Goal: Find specific page/section: Find specific page/section

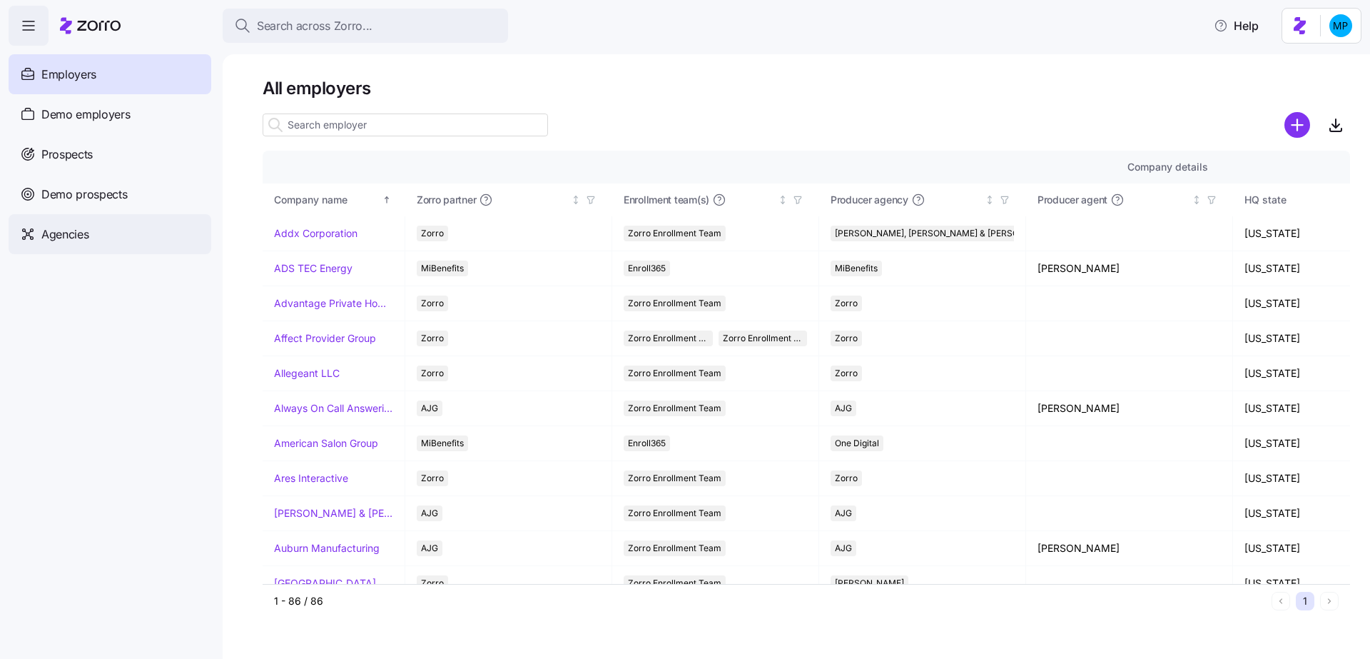
click at [82, 227] on span "Agencies" at bounding box center [64, 235] width 47 height 18
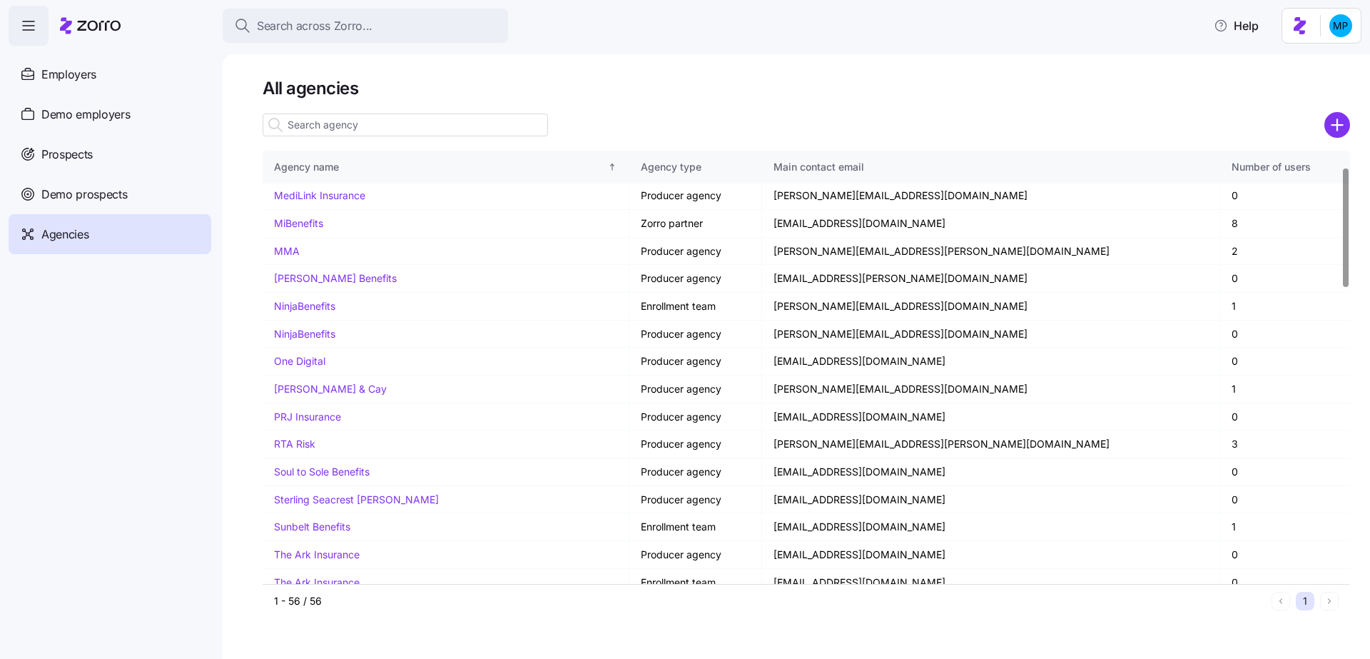
scroll to position [1132, 0]
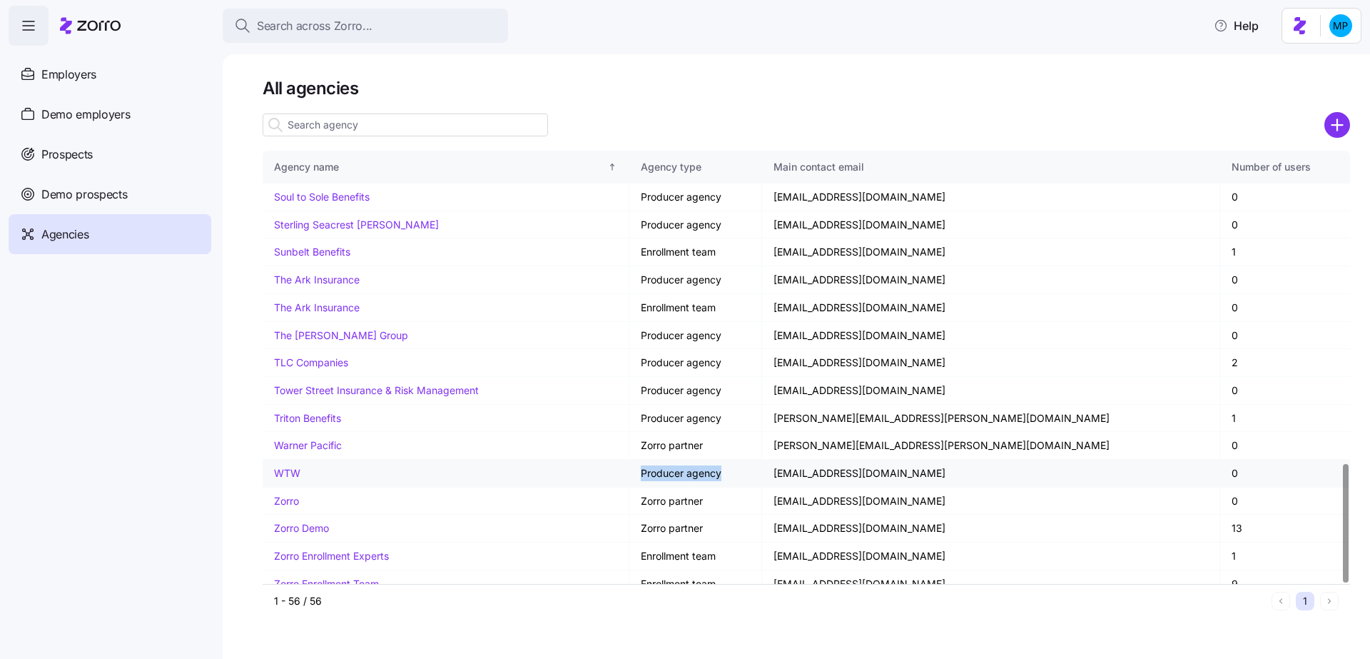
drag, startPoint x: 634, startPoint y: 460, endPoint x: 728, endPoint y: 468, distance: 94.5
click at [728, 468] on td "Producer agency" at bounding box center [695, 474] width 133 height 28
drag, startPoint x: 812, startPoint y: 457, endPoint x: 907, endPoint y: 460, distance: 95.0
click at [907, 460] on td "broker@wtw.com" at bounding box center [991, 474] width 458 height 28
click at [906, 464] on td "broker@wtw.com" at bounding box center [991, 474] width 458 height 28
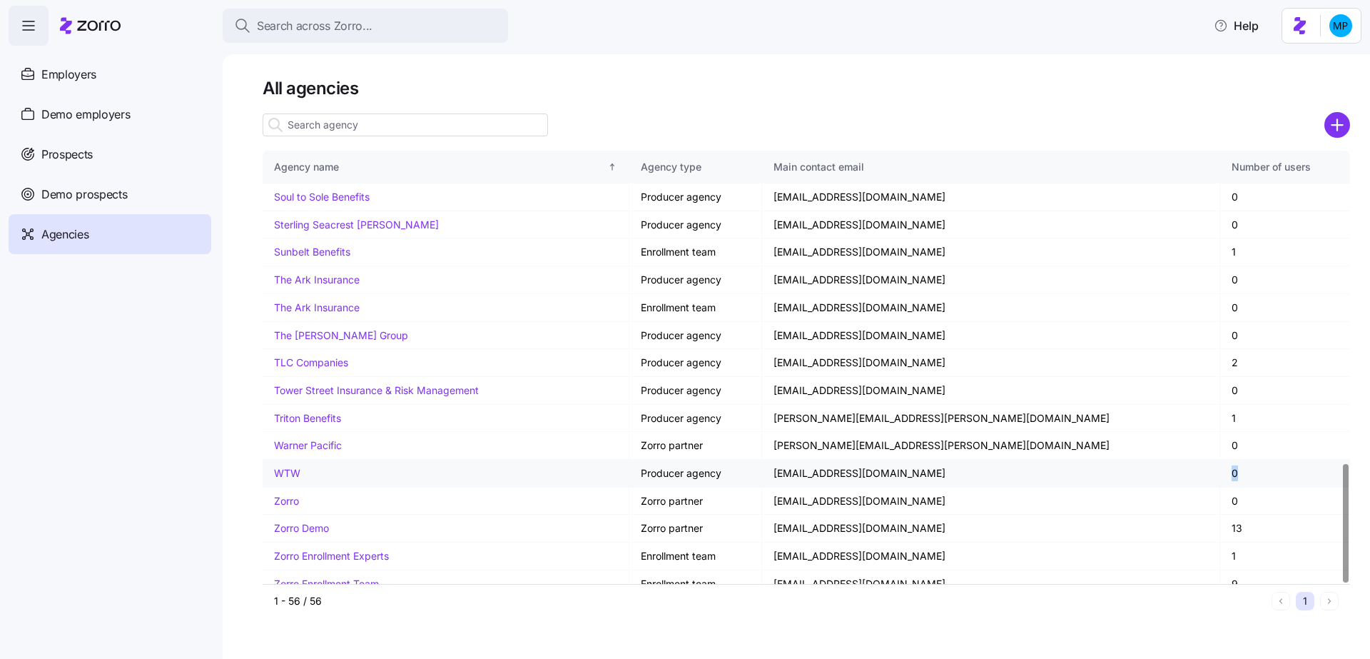
drag, startPoint x: 1198, startPoint y: 458, endPoint x: 1215, endPoint y: 458, distance: 17.1
click at [1220, 460] on td "0" at bounding box center [1285, 474] width 130 height 28
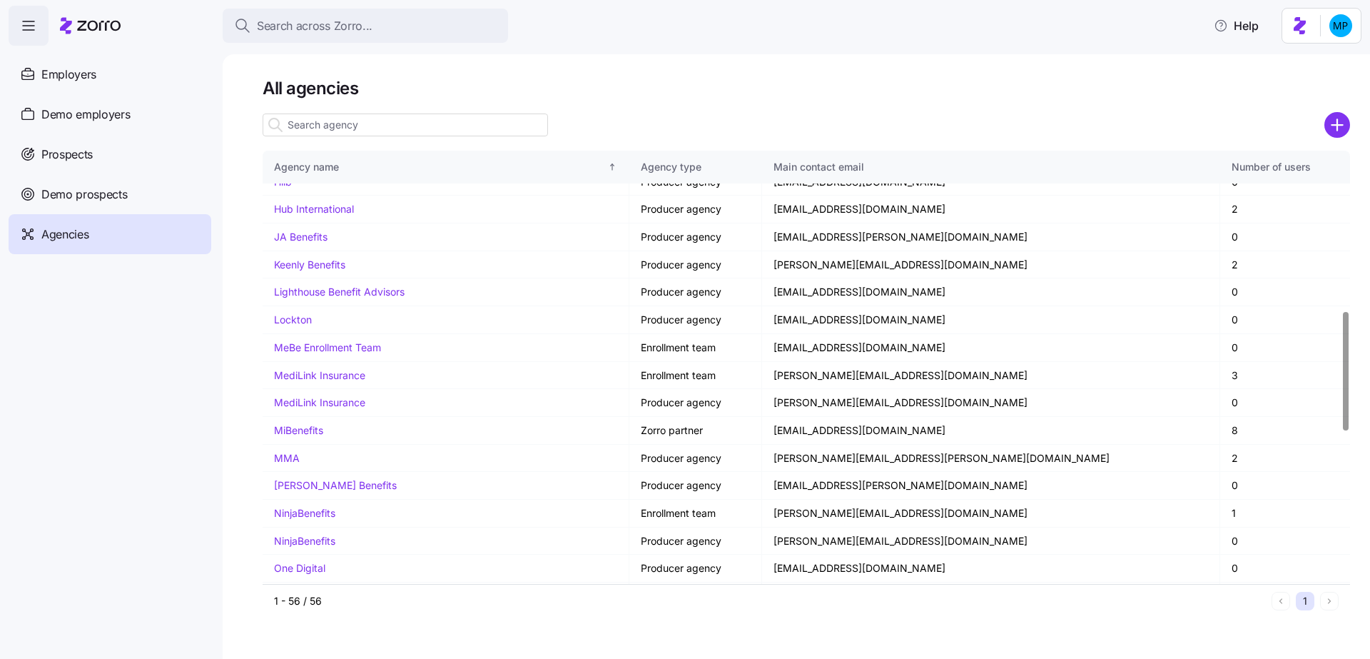
scroll to position [0, 0]
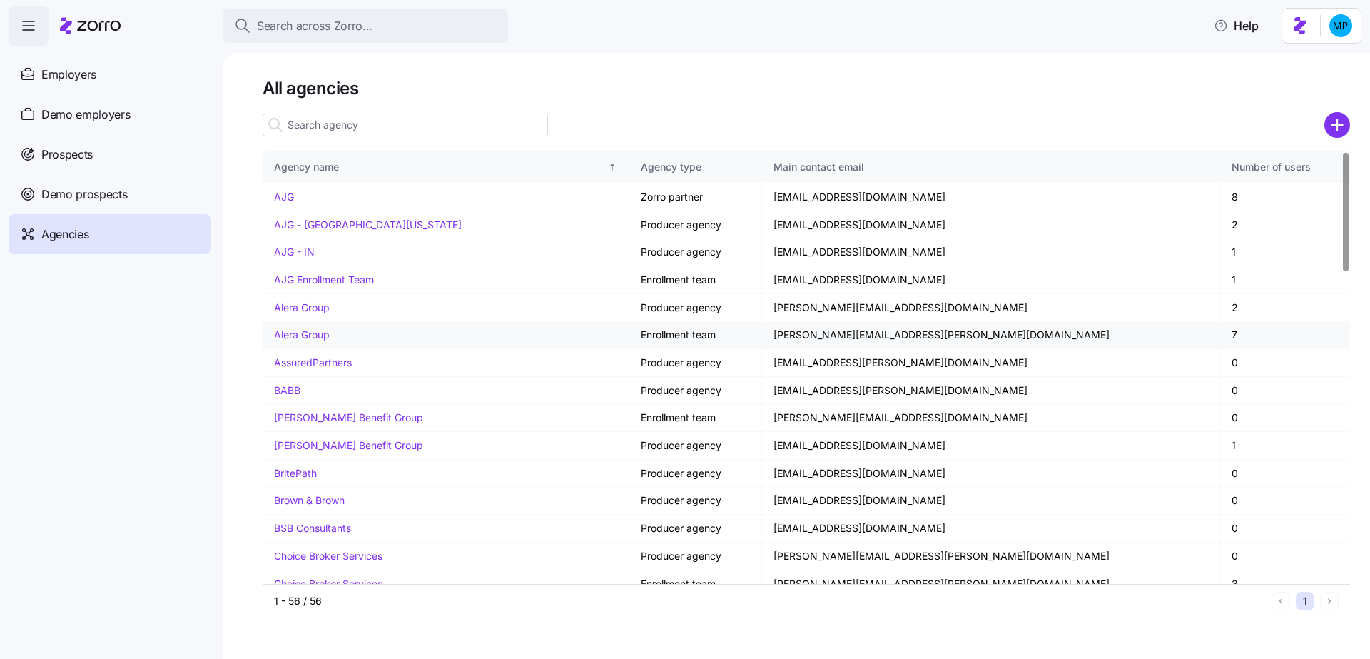
click at [305, 330] on link "Alera Group" at bounding box center [302, 334] width 56 height 12
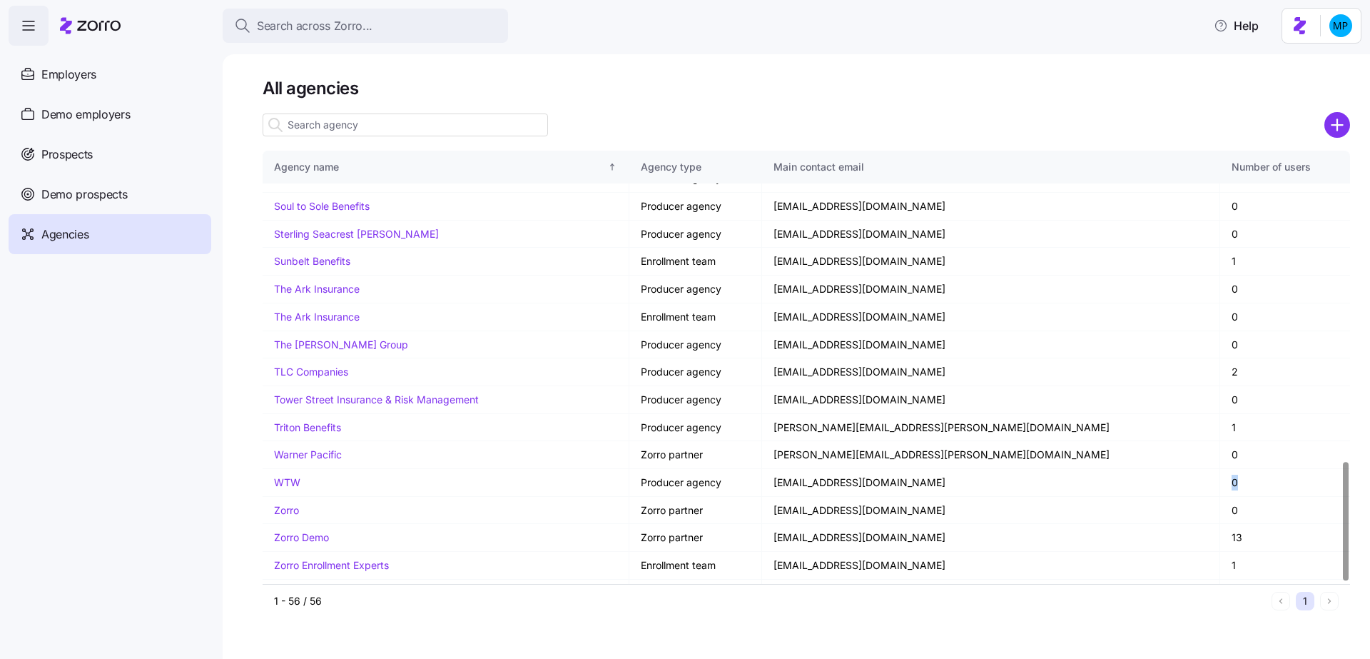
scroll to position [1126, 0]
click at [1220, 466] on td "0" at bounding box center [1285, 480] width 130 height 28
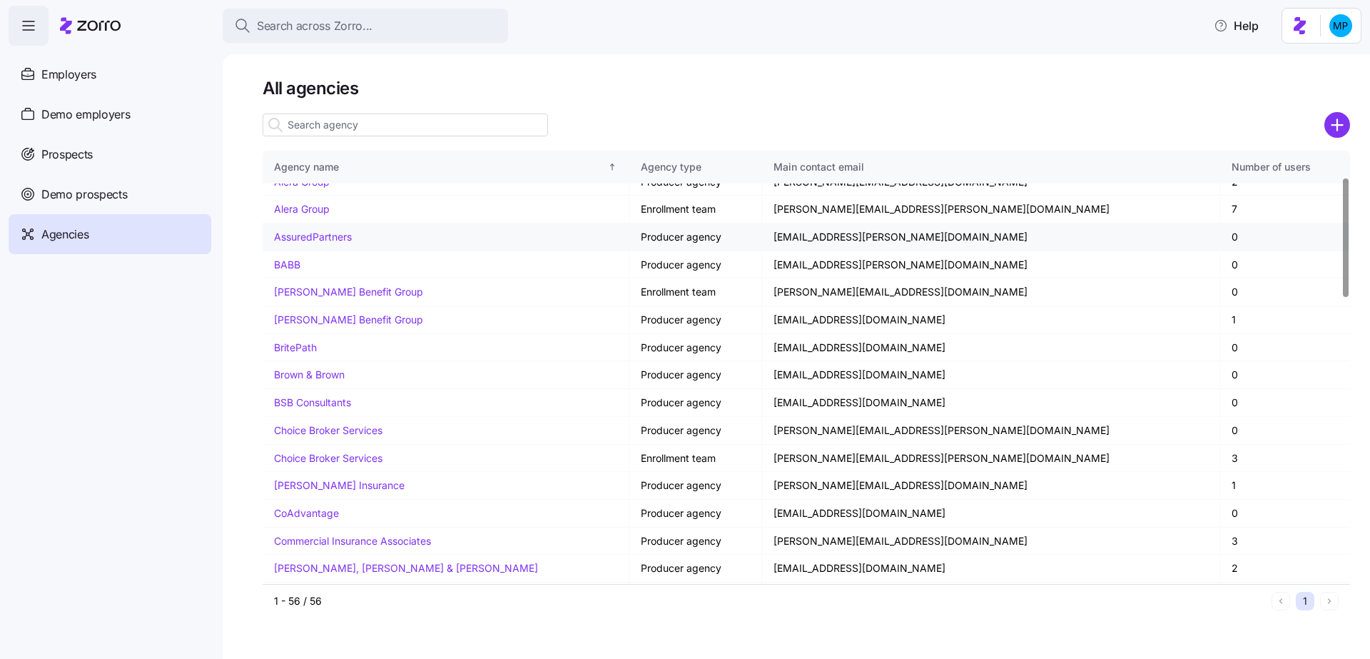
scroll to position [0, 0]
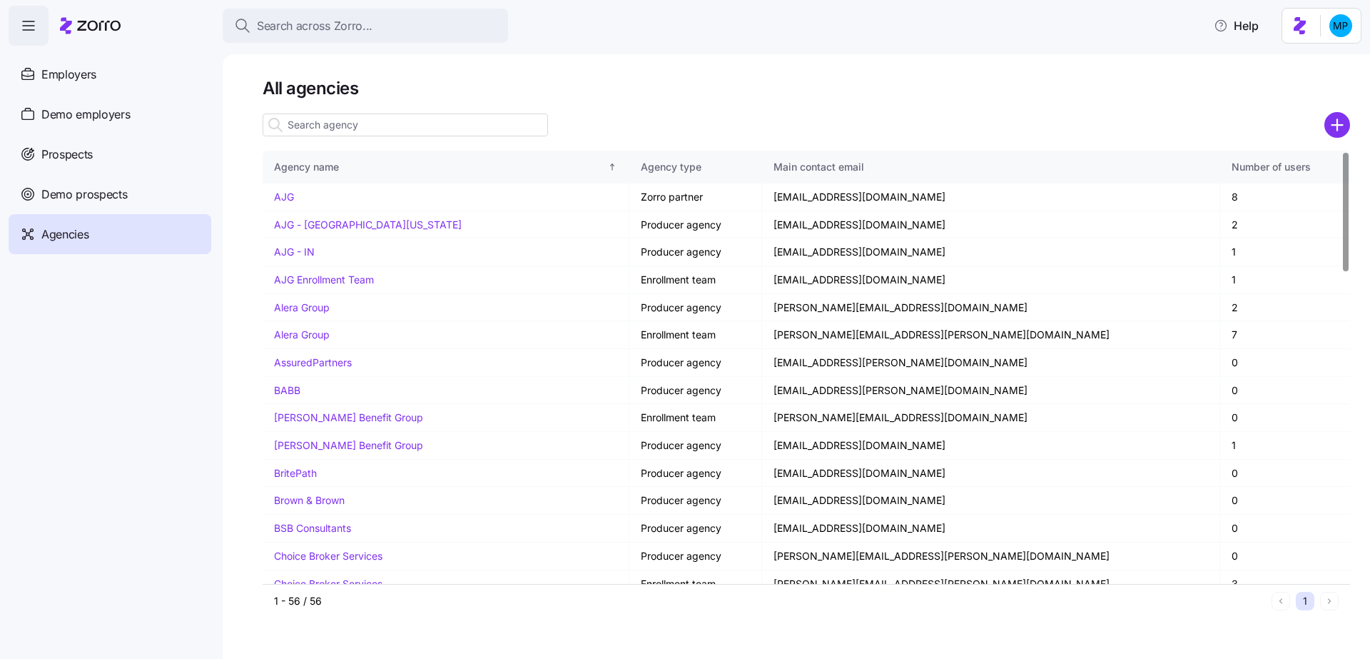
click at [580, 79] on h1 "All agencies" at bounding box center [807, 88] width 1088 height 22
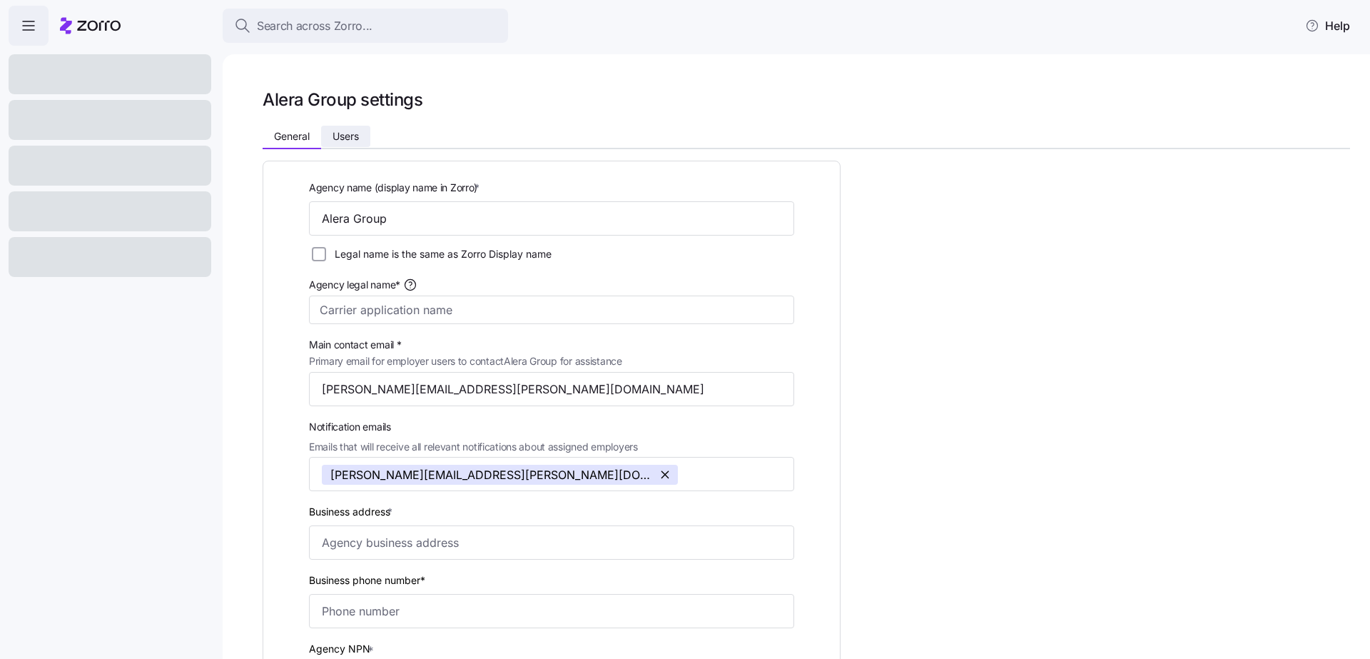
click at [348, 111] on h1 "Alera Group settings" at bounding box center [343, 100] width 160 height 22
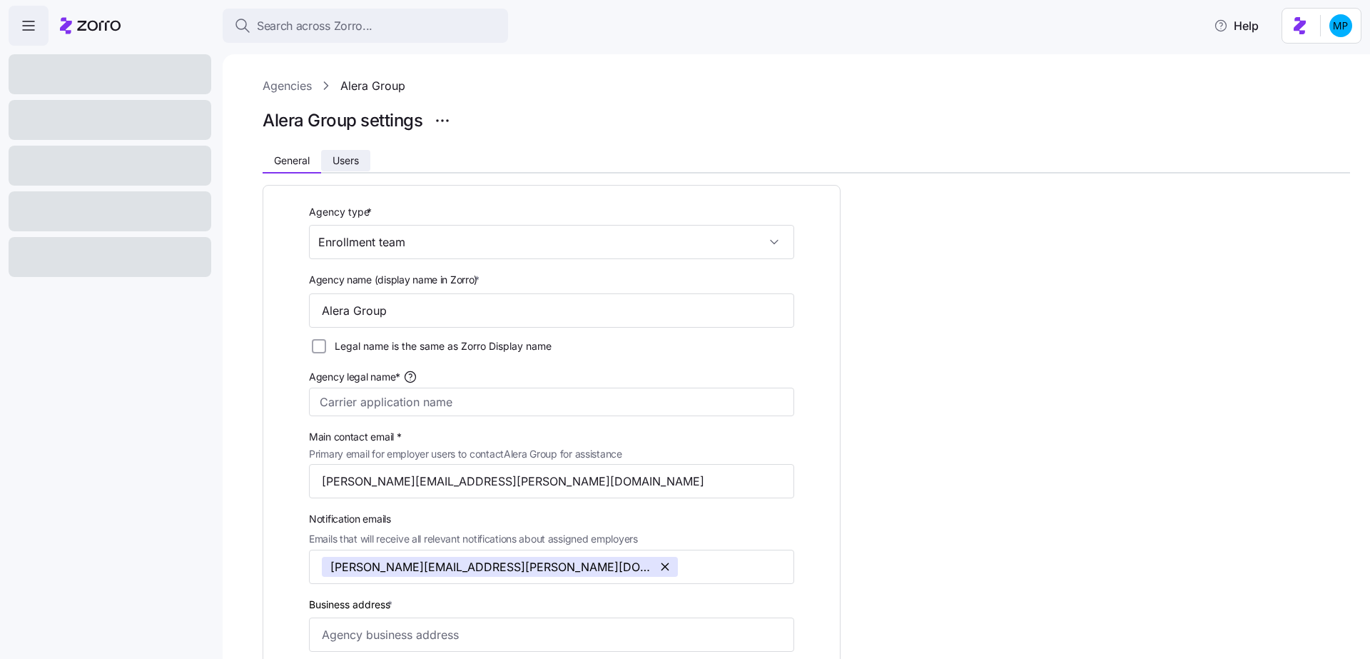
click at [354, 163] on span "Users" at bounding box center [346, 161] width 26 height 10
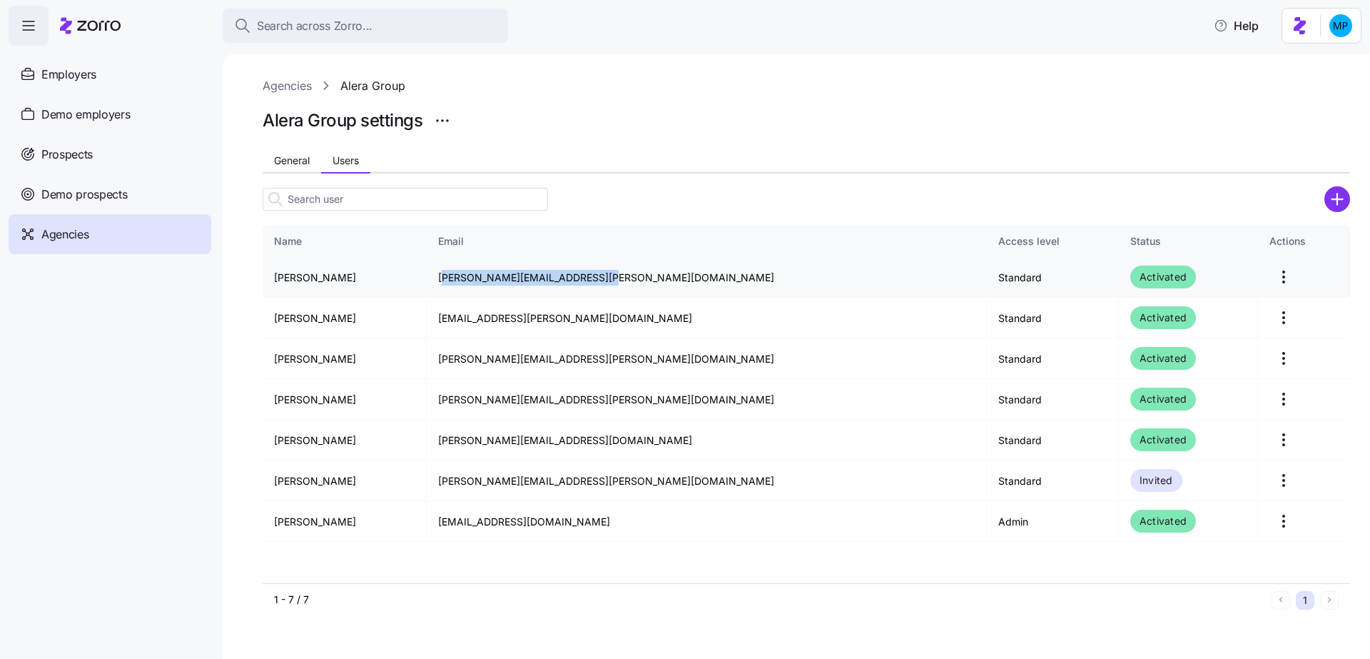
drag, startPoint x: 510, startPoint y: 279, endPoint x: 667, endPoint y: 281, distance: 157.7
click at [671, 281] on td "[PERSON_NAME][EMAIL_ADDRESS][PERSON_NAME][DOMAIN_NAME]" at bounding box center [707, 277] width 560 height 41
